Goal: Task Accomplishment & Management: Use online tool/utility

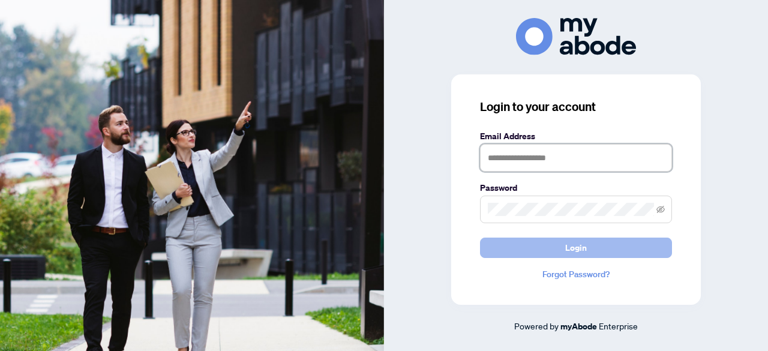
type input "**********"
click at [575, 246] on span "Login" at bounding box center [576, 247] width 22 height 19
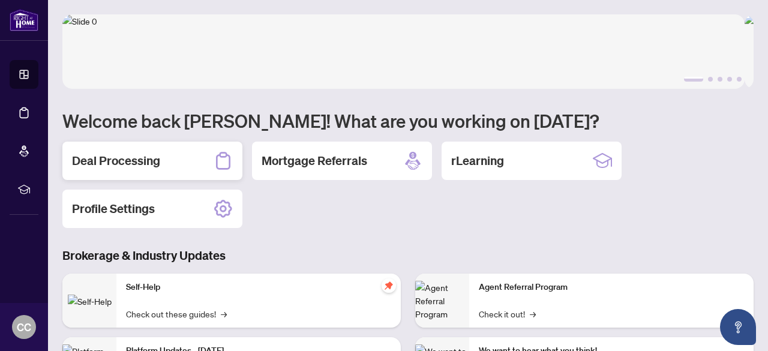
click at [148, 161] on h2 "Deal Processing" at bounding box center [116, 160] width 88 height 17
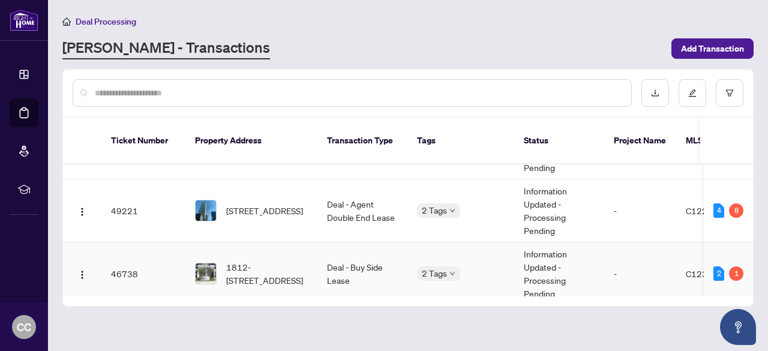
scroll to position [60, 0]
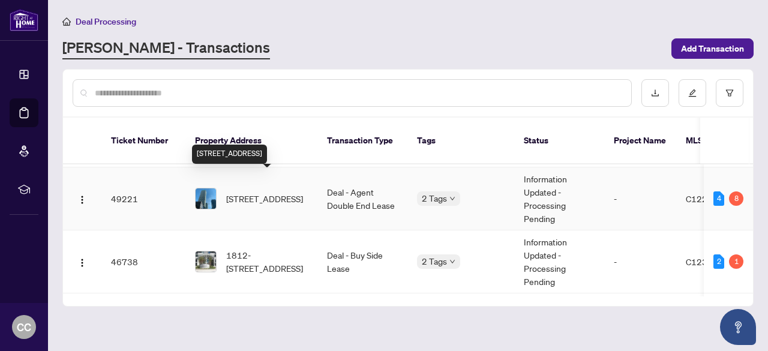
click at [271, 192] on span "[STREET_ADDRESS]" at bounding box center [264, 198] width 77 height 13
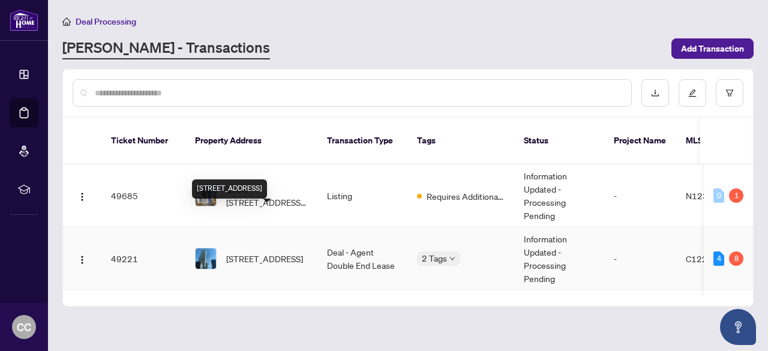
scroll to position [60, 0]
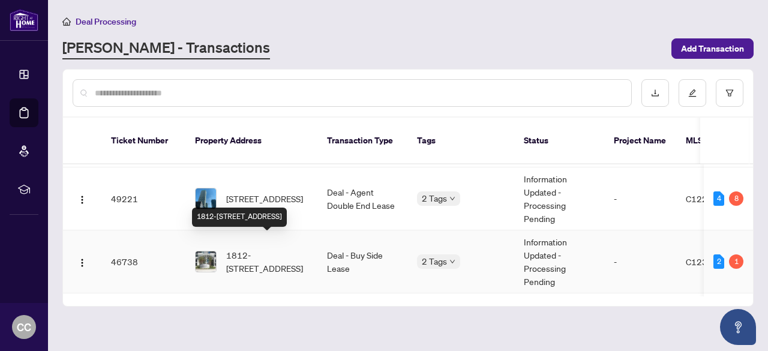
click at [283, 250] on span "1812-[STREET_ADDRESS]" at bounding box center [267, 261] width 82 height 26
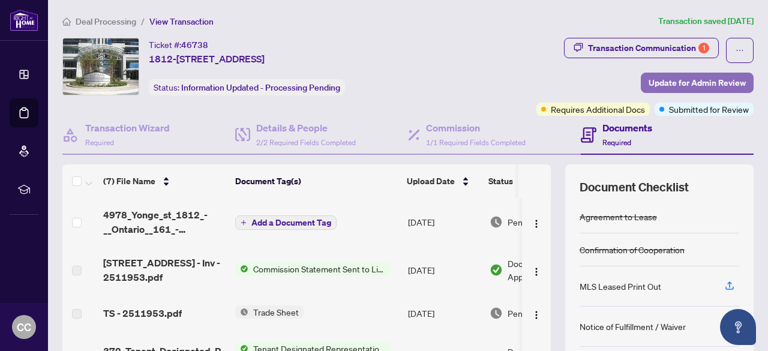
click at [709, 80] on span "Update for Admin Review" at bounding box center [697, 82] width 97 height 19
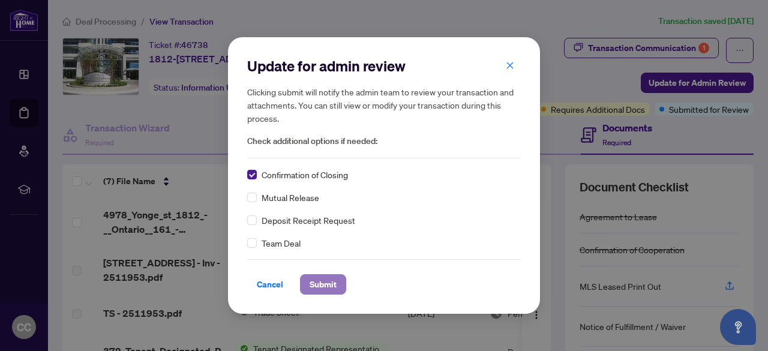
click at [323, 290] on span "Submit" at bounding box center [323, 284] width 27 height 19
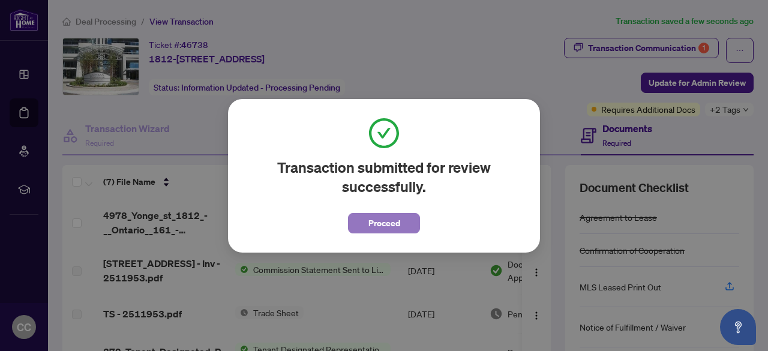
click at [385, 225] on span "Proceed" at bounding box center [384, 223] width 32 height 19
